Goal: Task Accomplishment & Management: Complete application form

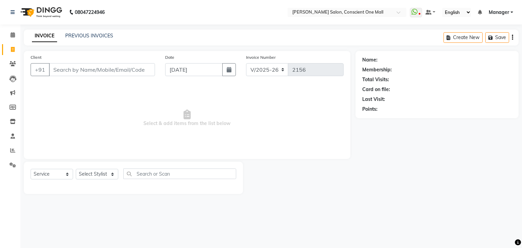
select select "7575"
select select "service"
click at [87, 69] on input "Client" at bounding box center [102, 69] width 106 height 13
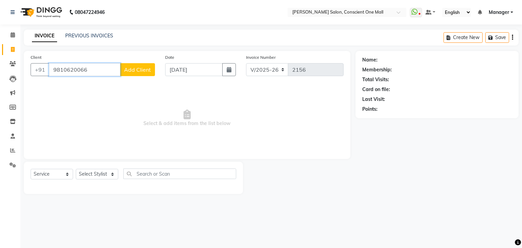
type input "9810620066"
click at [137, 71] on span "Add Client" at bounding box center [137, 69] width 27 height 7
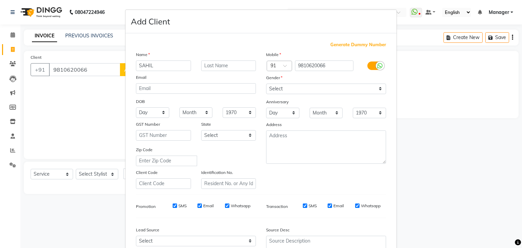
type input "SAHIL"
click at [298, 93] on select "Select [DEMOGRAPHIC_DATA] [DEMOGRAPHIC_DATA] Other Prefer Not To Say" at bounding box center [326, 89] width 120 height 11
select select "[DEMOGRAPHIC_DATA]"
click at [266, 84] on select "Select [DEMOGRAPHIC_DATA] [DEMOGRAPHIC_DATA] Other Prefer Not To Say" at bounding box center [326, 89] width 120 height 11
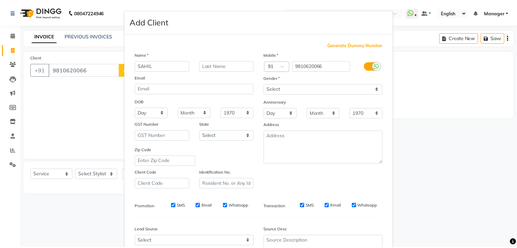
scroll to position [69, 0]
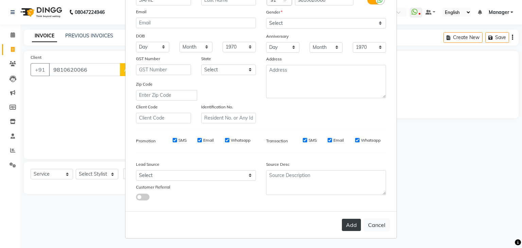
click at [347, 226] on button "Add" at bounding box center [351, 225] width 19 height 12
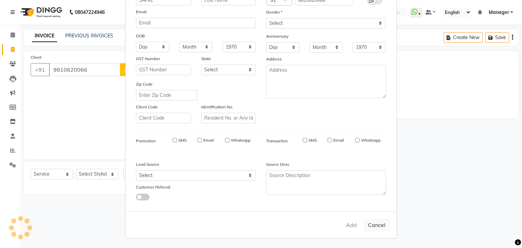
select select
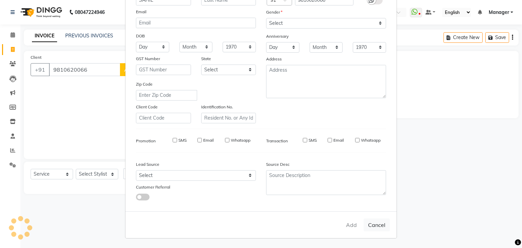
select select
checkbox input "false"
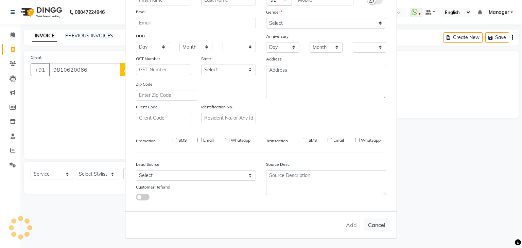
checkbox input "false"
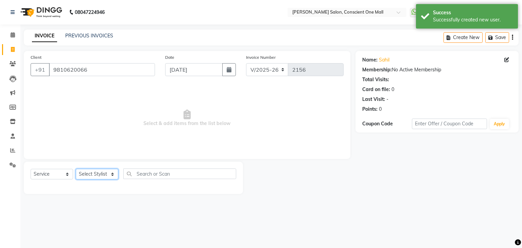
click at [90, 176] on select "Select Stylist [PERSON_NAME] AMIT [PERSON_NAME] [PERSON_NAME] [PERSON_NAME] [PE…" at bounding box center [97, 174] width 42 height 11
select select "69004"
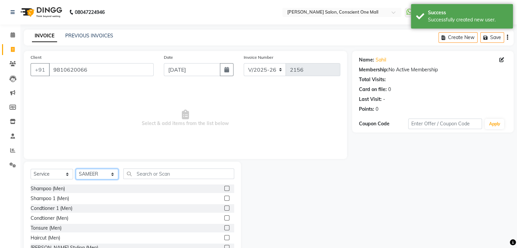
click at [90, 176] on select "Select Stylist [PERSON_NAME] AMIT [PERSON_NAME] [PERSON_NAME] [PERSON_NAME] [PE…" at bounding box center [97, 174] width 42 height 11
click at [155, 175] on input "text" at bounding box center [178, 173] width 111 height 11
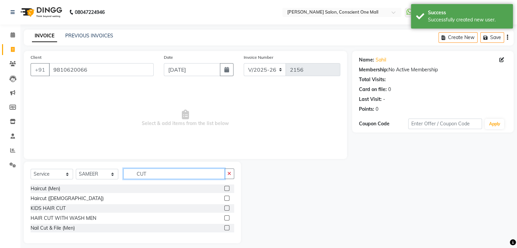
type input "CUT"
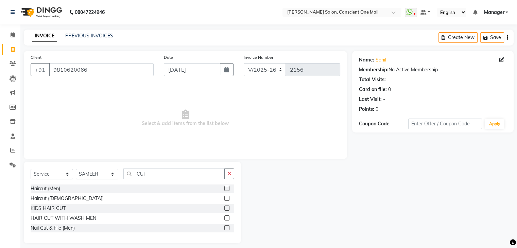
click at [225, 189] on label at bounding box center [226, 188] width 5 height 5
click at [225, 189] on input "checkbox" at bounding box center [226, 188] width 4 height 4
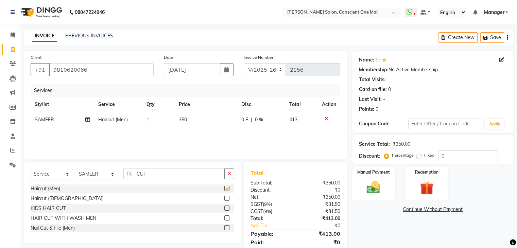
checkbox input "false"
click at [193, 173] on input "CUT" at bounding box center [173, 173] width 101 height 11
type input "C"
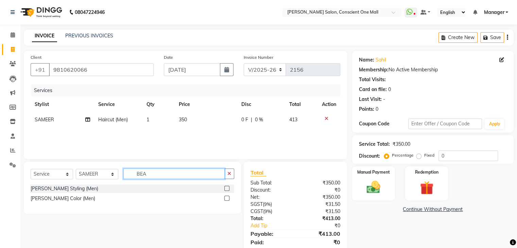
type input "BEA"
click at [225, 187] on label at bounding box center [226, 188] width 5 height 5
click at [225, 187] on input "checkbox" at bounding box center [226, 188] width 4 height 4
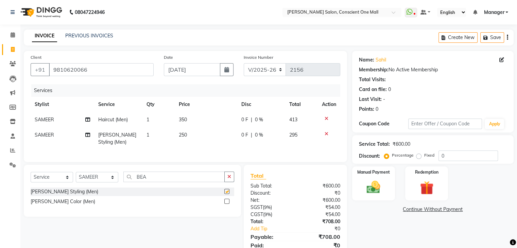
checkbox input "false"
click at [177, 182] on input "BEA" at bounding box center [173, 177] width 101 height 11
type input "B"
type input "NOSE"
click at [227, 204] on label at bounding box center [226, 201] width 5 height 5
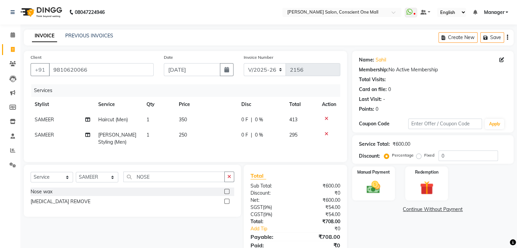
click at [227, 204] on input "checkbox" at bounding box center [226, 201] width 4 height 4
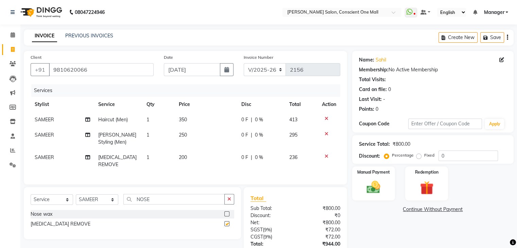
checkbox input "false"
click at [185, 204] on input "NOSE" at bounding box center [173, 199] width 101 height 11
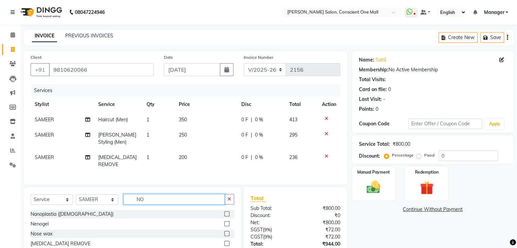
type input "N"
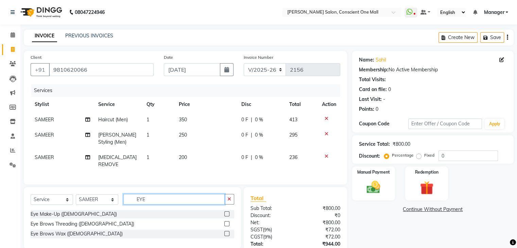
type input "EYE"
click at [226, 236] on label at bounding box center [226, 233] width 5 height 5
click at [226, 236] on input "checkbox" at bounding box center [226, 234] width 4 height 4
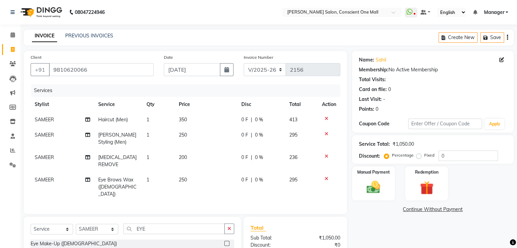
checkbox input "false"
click at [180, 179] on span "250" at bounding box center [183, 180] width 8 height 6
select select "69004"
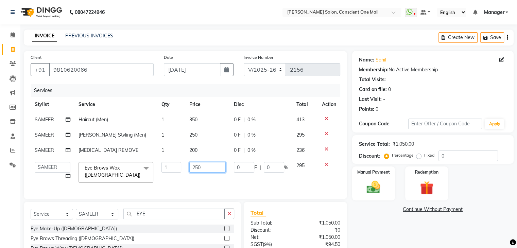
click at [206, 166] on input "250" at bounding box center [207, 167] width 36 height 11
type input "2"
type input "300"
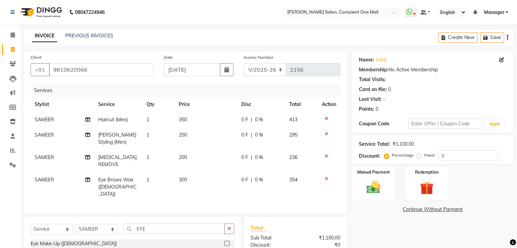
click at [466, 210] on link "Continue Without Payment" at bounding box center [432, 209] width 159 height 7
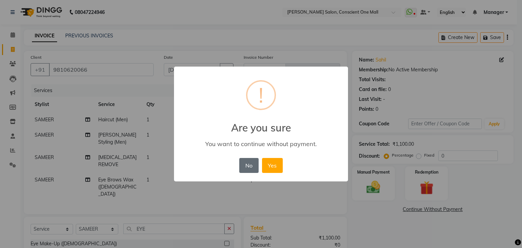
click at [249, 168] on button "No" at bounding box center [248, 165] width 19 height 15
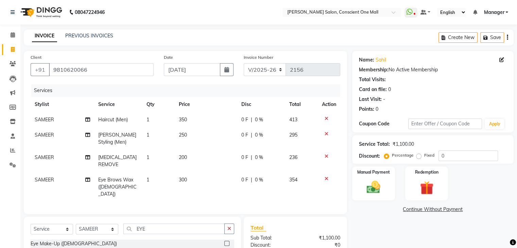
scroll to position [77, 0]
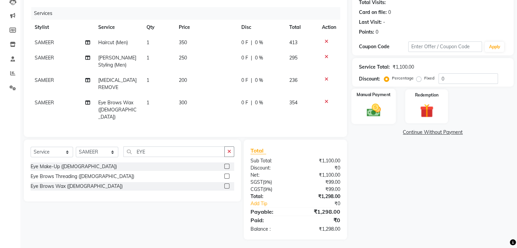
click at [369, 111] on img at bounding box center [373, 110] width 23 height 16
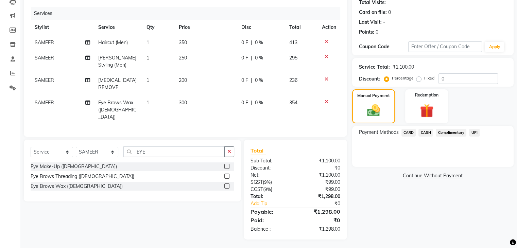
click at [410, 129] on span "CARD" at bounding box center [408, 133] width 15 height 8
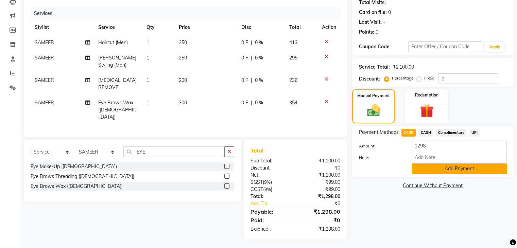
click at [448, 167] on button "Add Payment" at bounding box center [458, 168] width 95 height 11
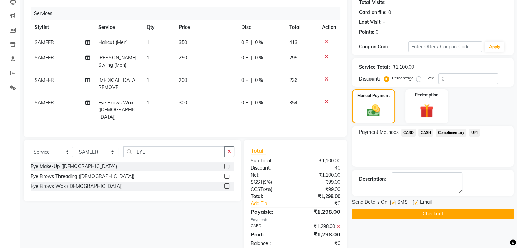
click at [463, 211] on button "Checkout" at bounding box center [432, 214] width 161 height 11
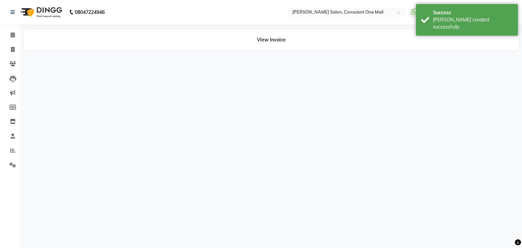
click at [517, 244] on icon at bounding box center [518, 242] width 6 height 6
